Goal: Transaction & Acquisition: Purchase product/service

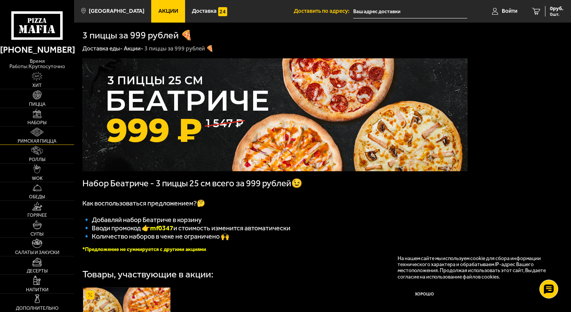
click at [34, 127] on img at bounding box center [36, 131] width 13 height 9
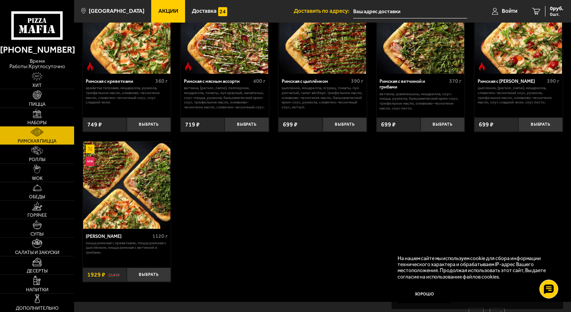
scroll to position [113, 0]
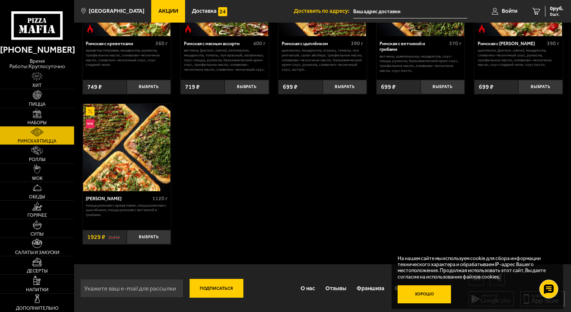
click at [423, 291] on button "Хорошо" at bounding box center [423, 294] width 53 height 18
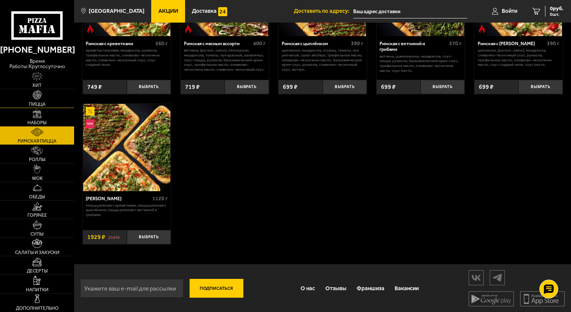
click at [39, 96] on link "Пицца" at bounding box center [37, 98] width 74 height 18
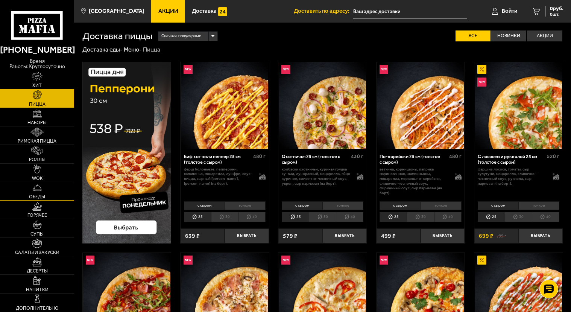
click at [35, 186] on img at bounding box center [37, 187] width 9 height 9
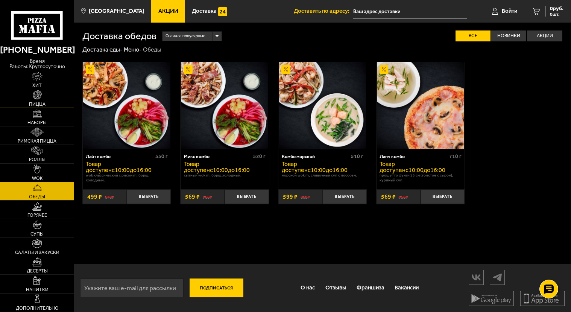
click at [44, 91] on link "Пицца" at bounding box center [37, 98] width 74 height 18
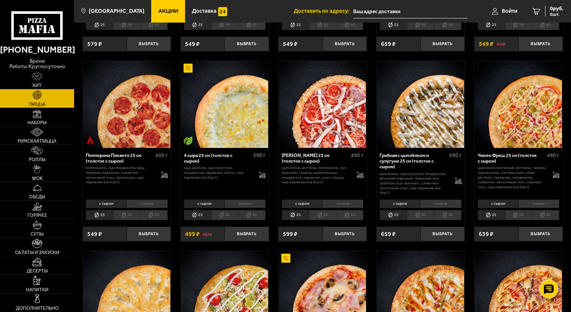
scroll to position [301, 0]
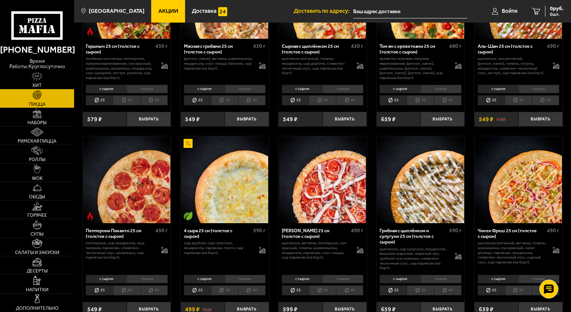
click at [159, 9] on span "Акции" at bounding box center [168, 11] width 20 height 6
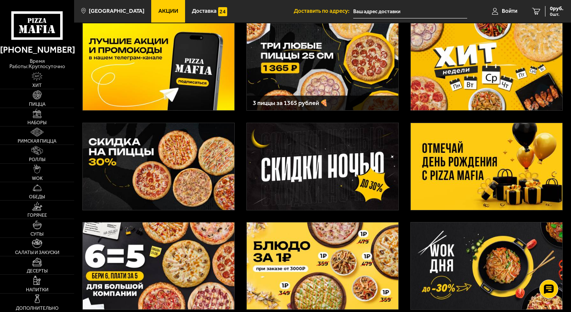
scroll to position [75, 0]
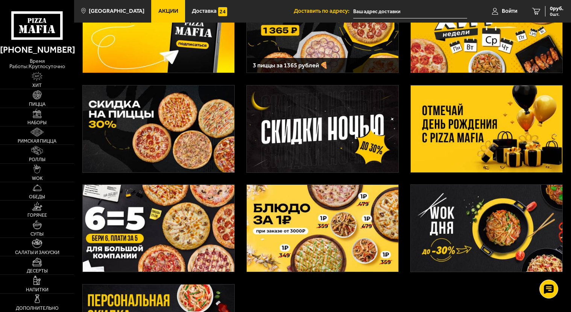
click at [177, 128] on img at bounding box center [158, 128] width 151 height 87
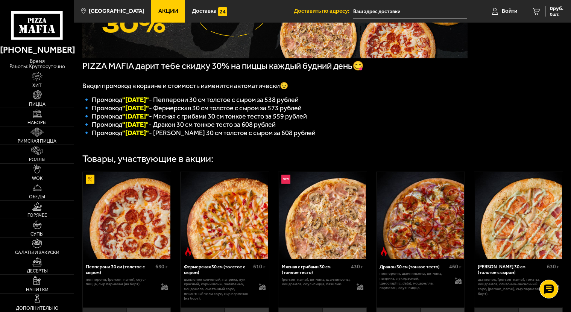
scroll to position [75, 0]
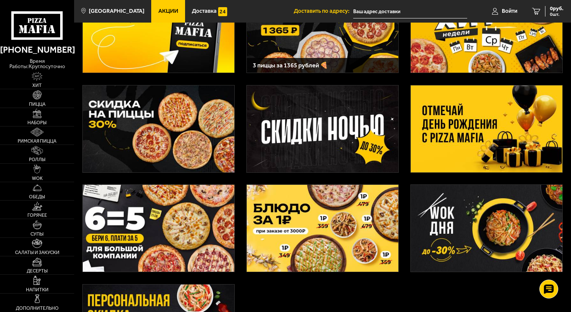
click at [151, 229] on img at bounding box center [158, 228] width 151 height 87
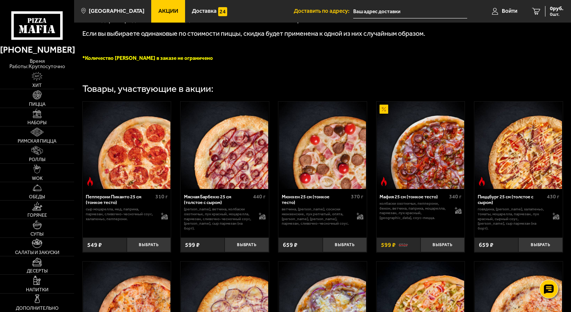
scroll to position [263, 0]
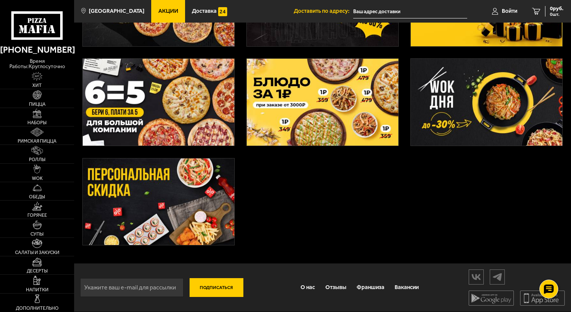
scroll to position [90, 0]
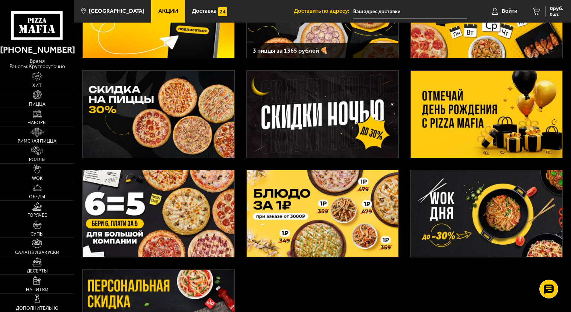
click at [479, 108] on img at bounding box center [486, 114] width 151 height 87
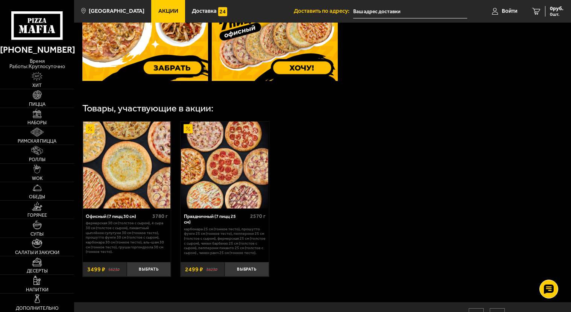
scroll to position [376, 0]
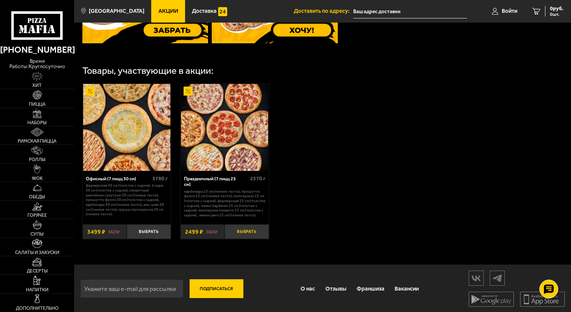
click at [250, 230] on button "Выбрать" at bounding box center [246, 231] width 44 height 15
click at [546, 9] on span "2499 руб." at bounding box center [552, 8] width 23 height 5
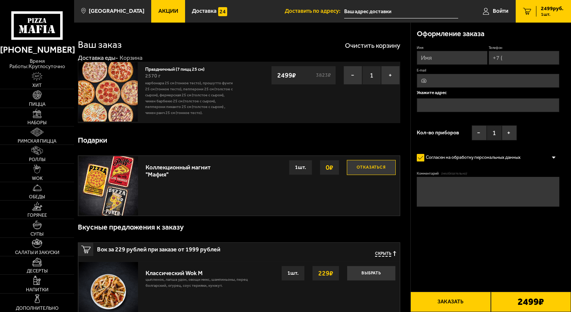
click at [346, 11] on input "text" at bounding box center [401, 12] width 114 height 14
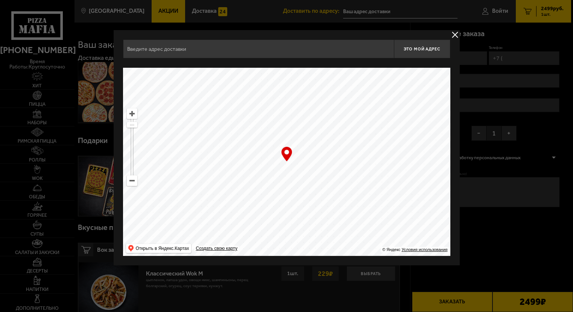
click at [141, 44] on input "text" at bounding box center [258, 48] width 271 height 19
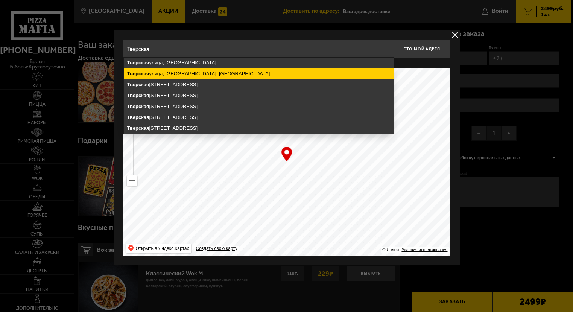
click at [150, 71] on ymaps "[GEOGRAPHIC_DATA], [GEOGRAPHIC_DATA], [GEOGRAPHIC_DATA]" at bounding box center [259, 73] width 270 height 11
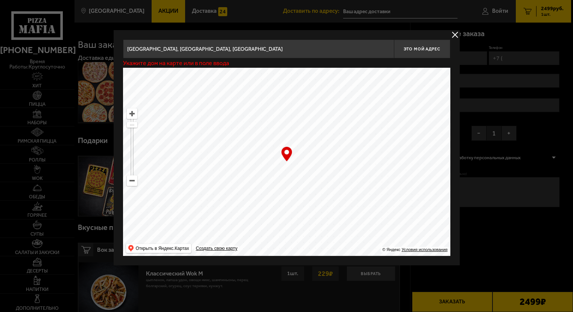
click at [239, 49] on input "[GEOGRAPHIC_DATA], [GEOGRAPHIC_DATA], [GEOGRAPHIC_DATA]" at bounding box center [258, 48] width 271 height 19
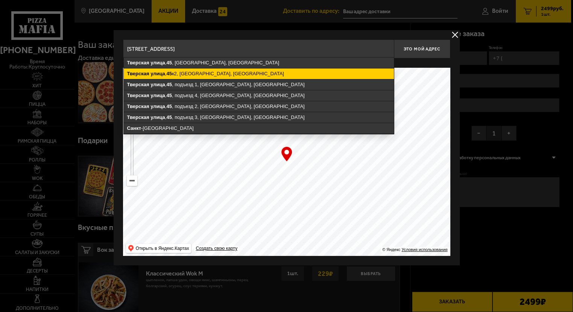
click at [218, 70] on ymaps "[STREET_ADDRESS]" at bounding box center [259, 73] width 270 height 11
type input "[STREET_ADDRESS]"
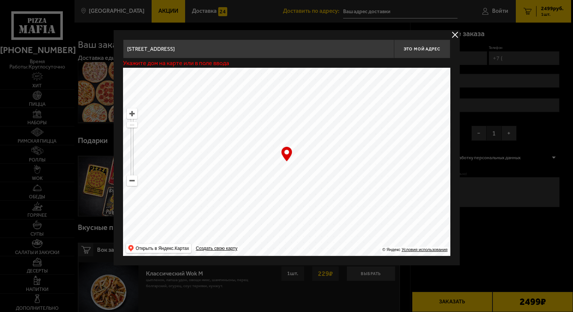
type input "[STREET_ADDRESS]"
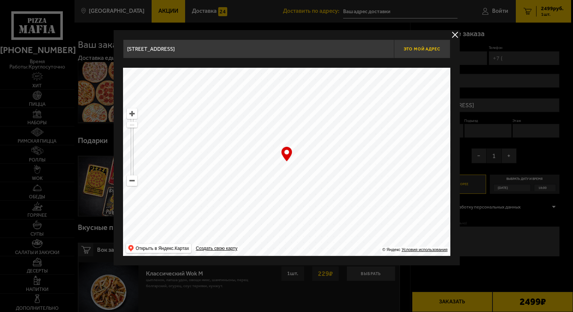
click at [419, 47] on span "Это мой адрес" at bounding box center [421, 49] width 36 height 5
type input "[STREET_ADDRESS]"
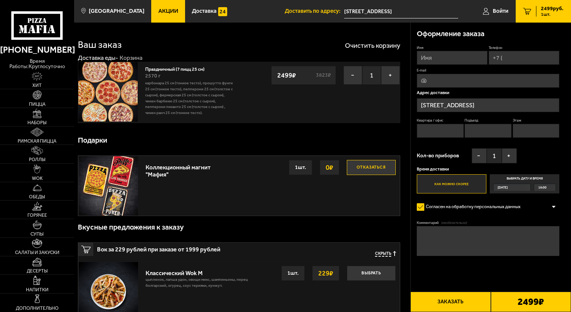
click at [369, 166] on button "Отказаться" at bounding box center [371, 167] width 49 height 15
click at [426, 58] on input "Имя" at bounding box center [452, 58] width 71 height 14
type input "[PERSON_NAME]"
click at [505, 59] on input "Телефон" at bounding box center [523, 58] width 71 height 14
type input "[PHONE_NUMBER]"
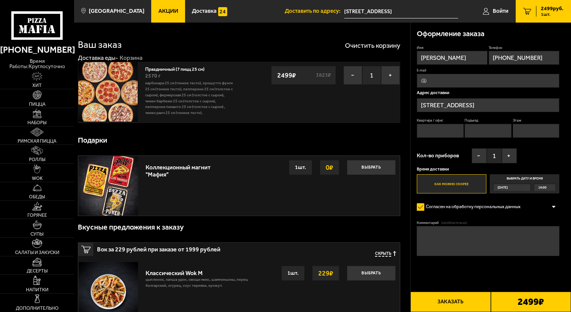
type input "[EMAIL_ADDRESS][DOMAIN_NAME]"
type input "[PHONE_NUMBER]"
drag, startPoint x: 421, startPoint y: 80, endPoint x: 467, endPoint y: 80, distance: 45.9
click at [467, 80] on input "[EMAIL_ADDRESS][DOMAIN_NAME]" at bounding box center [488, 81] width 143 height 14
type input "[EMAIL_ADDRESS][DOMAIN_NAME]"
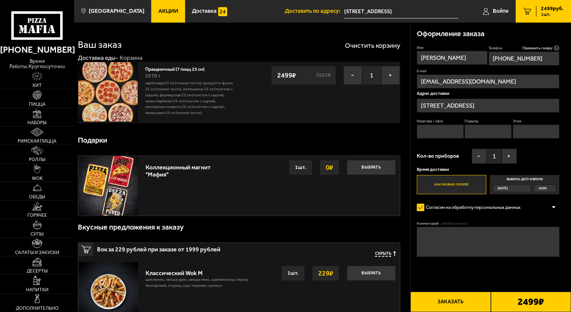
scroll to position [38, 0]
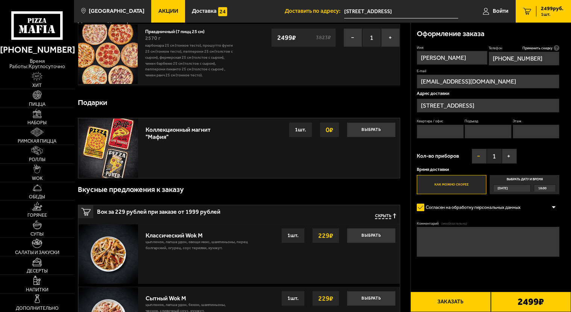
click at [478, 155] on button "−" at bounding box center [479, 156] width 15 height 15
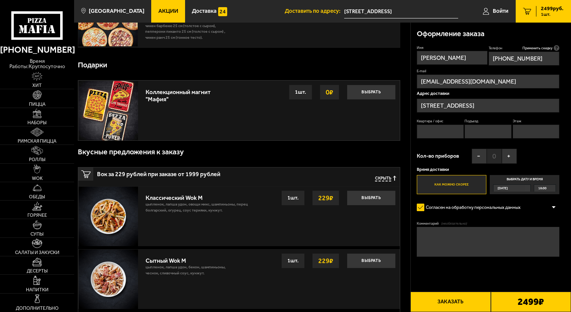
click at [528, 188] on div "[DATE]" at bounding box center [512, 187] width 38 height 7
click at [0, 0] on input "Выбрать дату и время [DATE] 18:00" at bounding box center [0, 0] width 0 height 0
click at [525, 187] on div "[DATE]" at bounding box center [508, 188] width 31 height 7
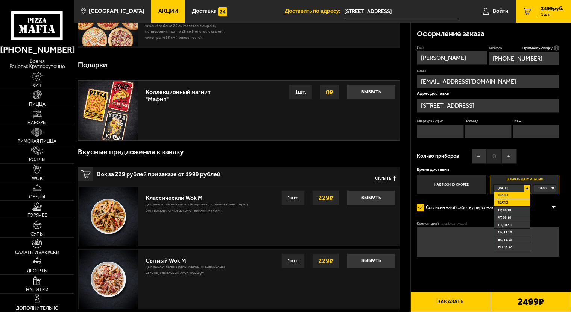
click at [516, 202] on li "[DATE]" at bounding box center [512, 203] width 36 height 8
click at [552, 187] on div "00:00" at bounding box center [545, 188] width 22 height 7
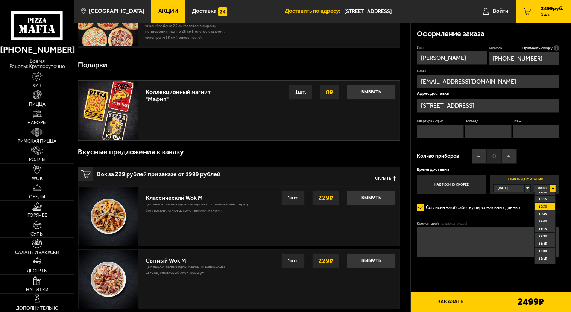
scroll to position [263, 0]
click at [542, 228] on span "10:00" at bounding box center [542, 229] width 8 height 7
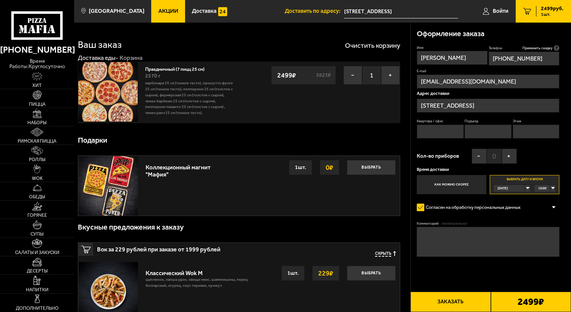
click at [552, 188] on div "10:00" at bounding box center [545, 188] width 22 height 7
click at [544, 229] on span "12:30" at bounding box center [542, 228] width 8 height 7
click at [525, 188] on div "[DATE]" at bounding box center [508, 188] width 31 height 7
click at [511, 200] on li "[DATE]" at bounding box center [512, 203] width 36 height 8
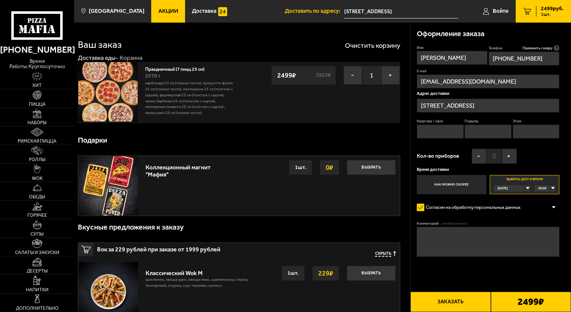
click at [553, 187] on div "00:00" at bounding box center [545, 188] width 22 height 7
click at [547, 229] on li "12:30" at bounding box center [544, 228] width 21 height 8
click at [525, 188] on div "[DATE]" at bounding box center [508, 188] width 31 height 7
click at [508, 200] on span "[DATE]" at bounding box center [503, 202] width 10 height 7
click at [552, 187] on div "00:00" at bounding box center [545, 188] width 22 height 7
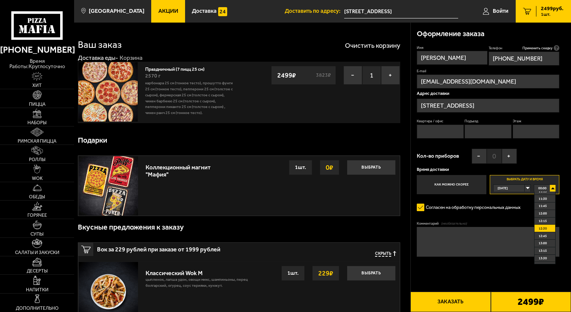
click at [545, 229] on span "12:30" at bounding box center [542, 228] width 8 height 7
click at [525, 188] on div "[DATE]" at bounding box center [508, 188] width 31 height 7
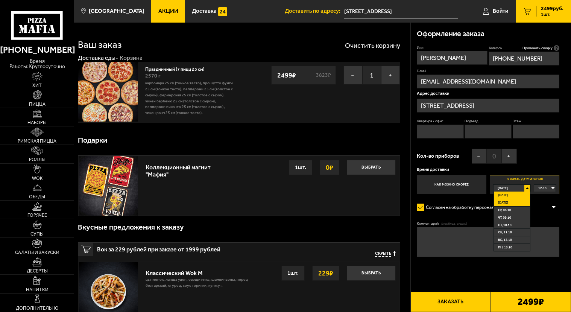
click at [517, 202] on li "[DATE]" at bounding box center [512, 203] width 36 height 8
click at [552, 188] on div "00:00" at bounding box center [545, 188] width 22 height 7
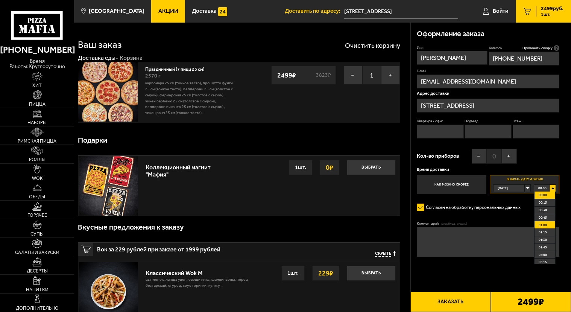
click at [544, 226] on span "01:00" at bounding box center [542, 224] width 8 height 7
click at [553, 188] on div "01:00" at bounding box center [545, 188] width 22 height 7
click at [544, 229] on span "10:00" at bounding box center [542, 229] width 8 height 7
click at [446, 299] on button "Заказать" at bounding box center [450, 301] width 80 height 20
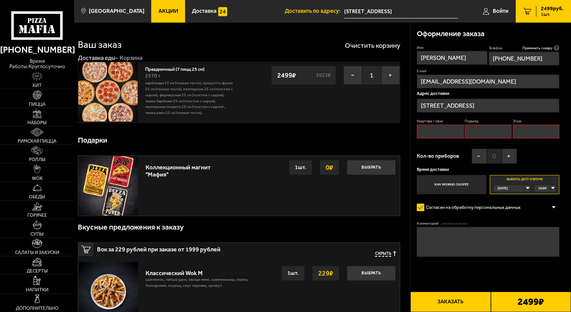
click at [429, 129] on input "Квартира / офис" at bounding box center [440, 131] width 47 height 14
type input "-"
click at [478, 131] on input "Подъезд" at bounding box center [487, 131] width 47 height 14
type input "-"
click at [519, 133] on input "Этаж" at bounding box center [536, 131] width 47 height 14
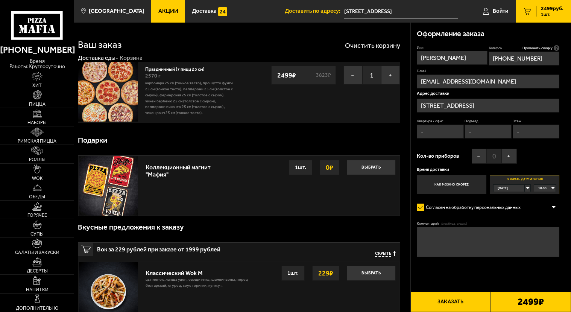
type input "-"
click at [426, 232] on textarea "Комментарий (необязательно)" at bounding box center [488, 242] width 143 height 30
type textarea "p"
type textarea "здание [GEOGRAPHIC_DATA], вход с ул.Оборонной, подойти на пост охраны, предвари…"
click at [443, 301] on button "Заказать" at bounding box center [450, 301] width 80 height 20
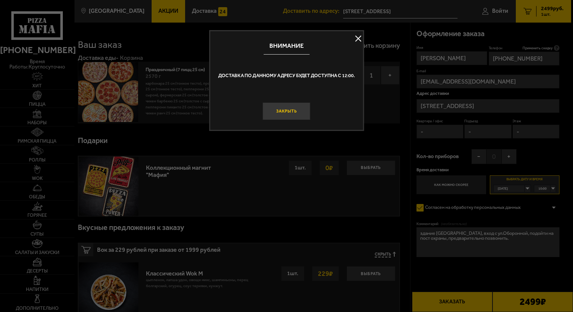
click at [288, 108] on button "Закрыть" at bounding box center [286, 111] width 48 height 18
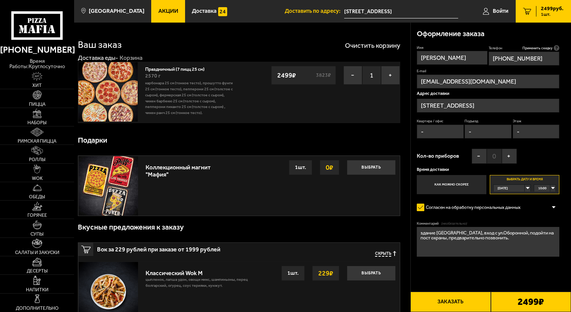
click at [447, 301] on button "Заказать" at bounding box center [450, 301] width 80 height 20
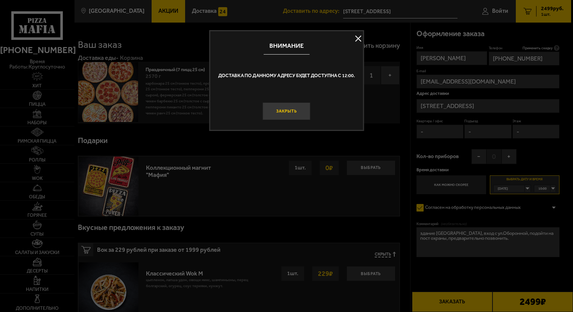
click at [288, 105] on button "Закрыть" at bounding box center [286, 111] width 48 height 18
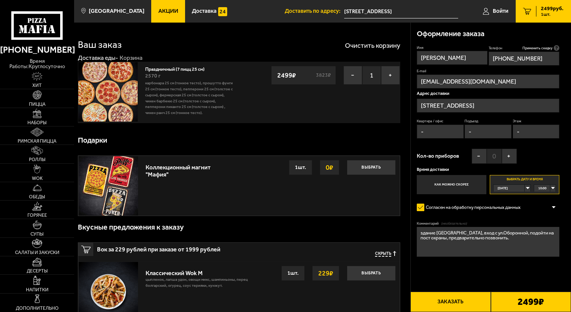
click at [552, 187] on div "10:00" at bounding box center [545, 188] width 22 height 7
click at [546, 252] on li "12:00" at bounding box center [544, 251] width 21 height 8
click at [525, 188] on div "[DATE]" at bounding box center [508, 188] width 31 height 7
click at [511, 202] on li "[DATE]" at bounding box center [512, 203] width 36 height 8
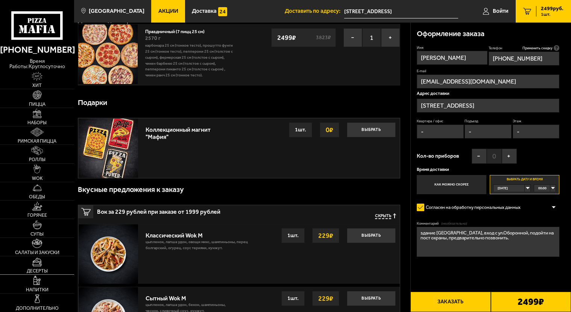
scroll to position [75, 0]
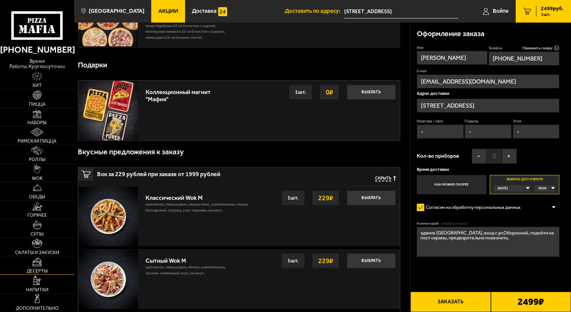
click at [44, 262] on link "Десерты" at bounding box center [37, 265] width 74 height 18
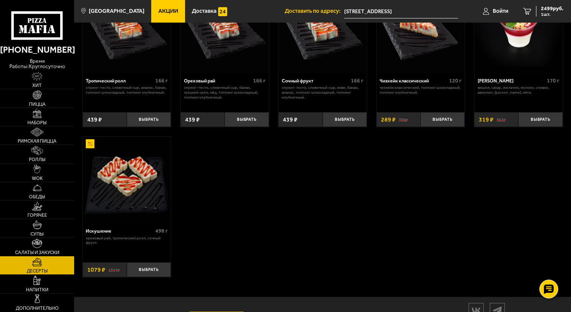
scroll to position [261, 0]
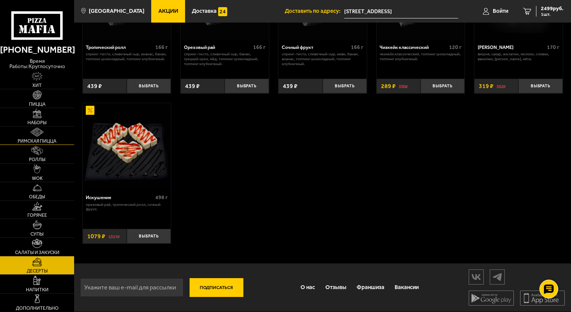
click at [38, 128] on img at bounding box center [36, 131] width 13 height 9
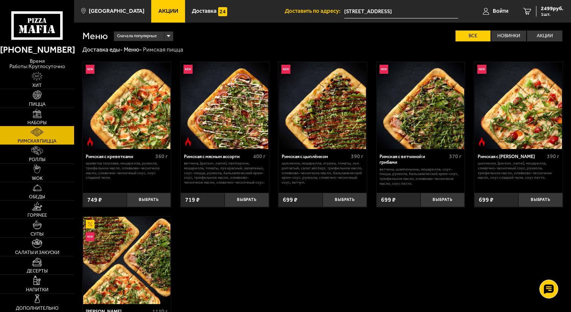
click at [37, 112] on img at bounding box center [37, 113] width 9 height 9
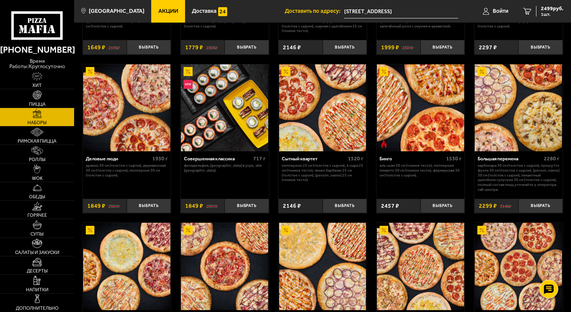
scroll to position [639, 0]
